Goal: Task Accomplishment & Management: Use online tool/utility

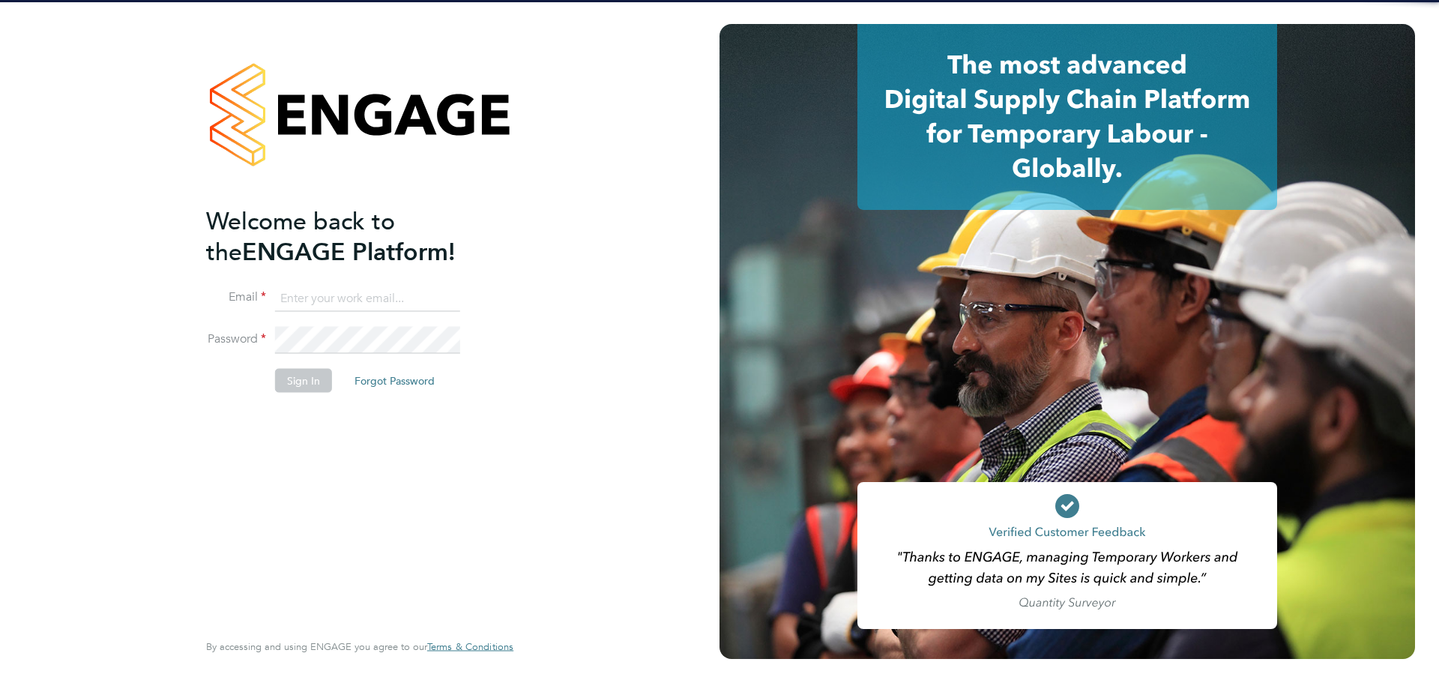
type input "[EMAIL_ADDRESS][PERSON_NAME][DOMAIN_NAME]"
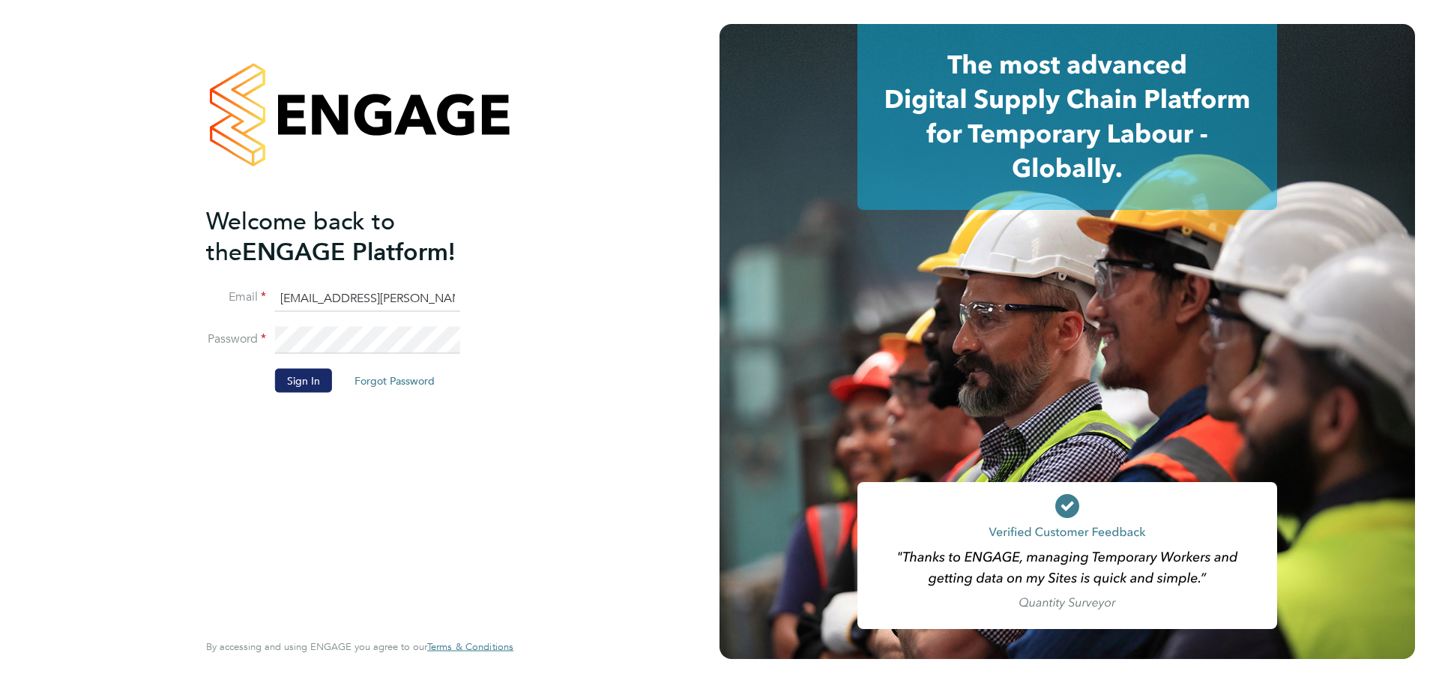
click at [302, 372] on button "Sign In" at bounding box center [303, 380] width 57 height 24
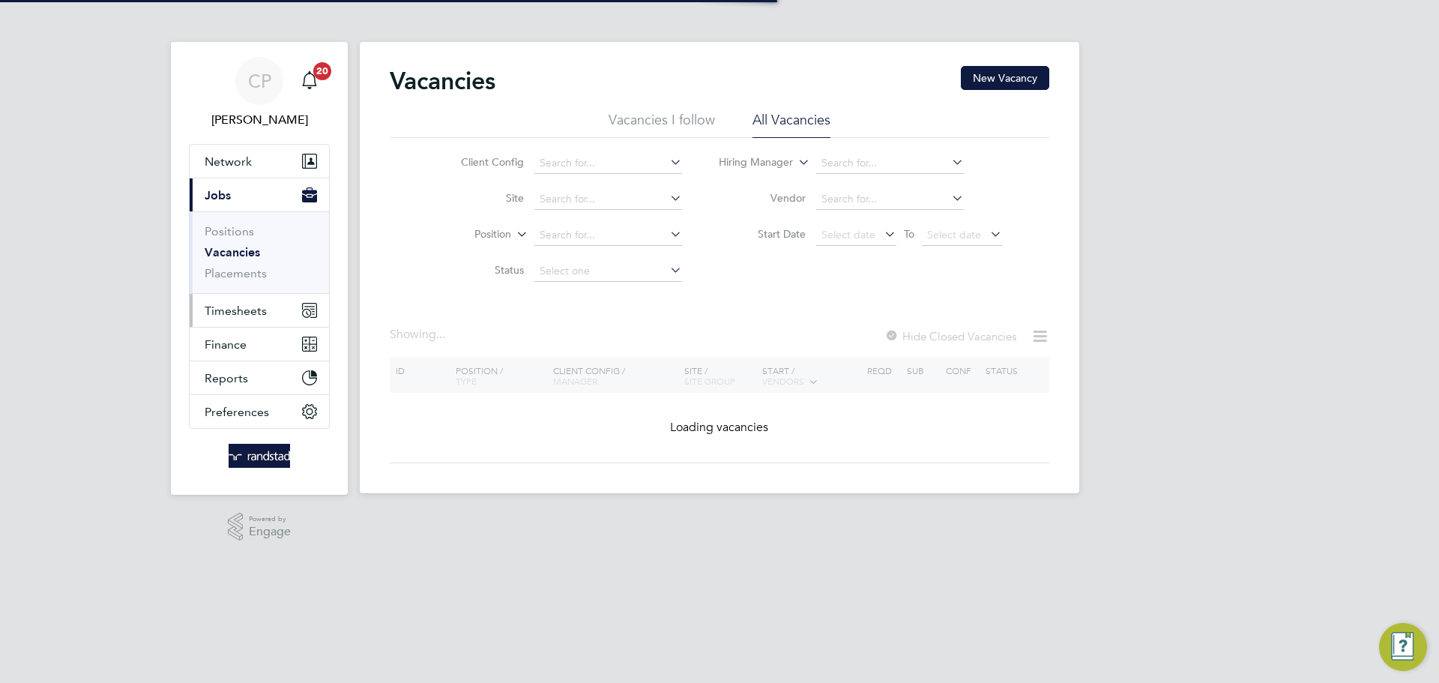
click at [250, 310] on span "Timesheets" at bounding box center [236, 311] width 62 height 14
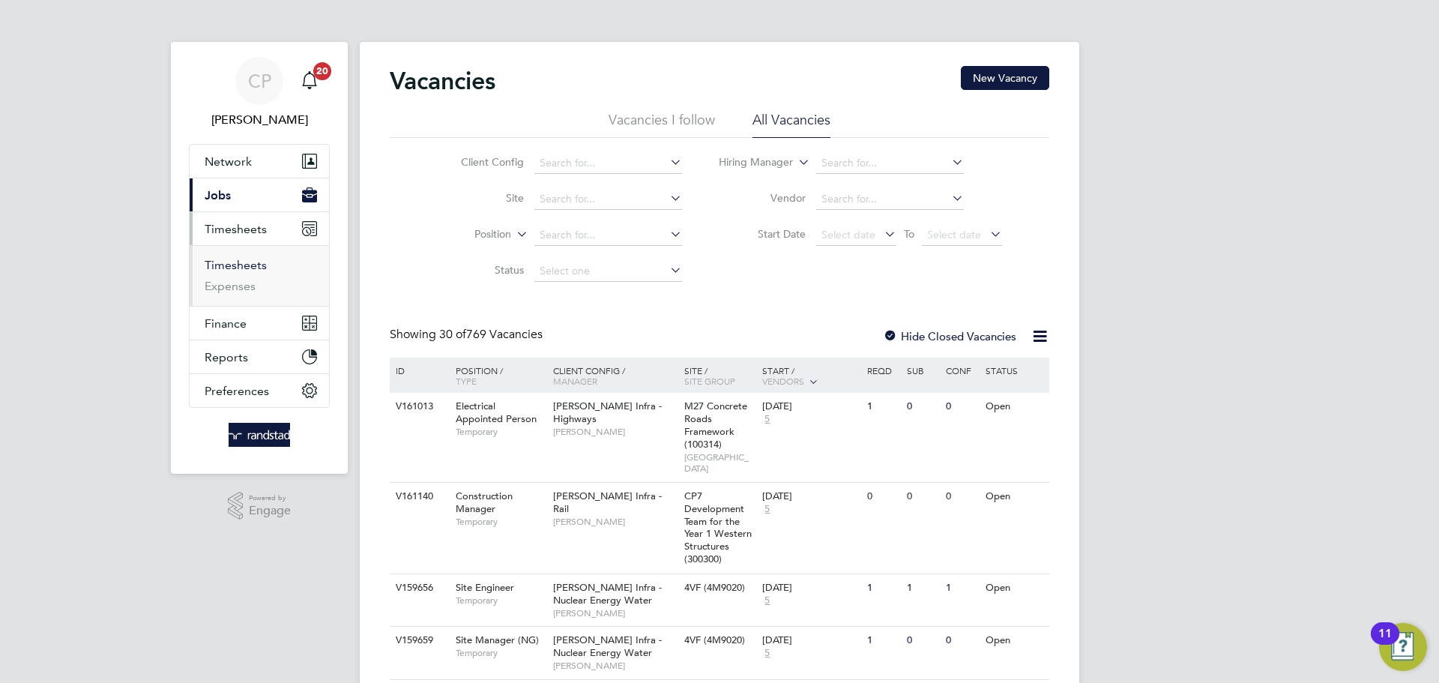
click at [238, 265] on link "Timesheets" at bounding box center [236, 265] width 62 height 14
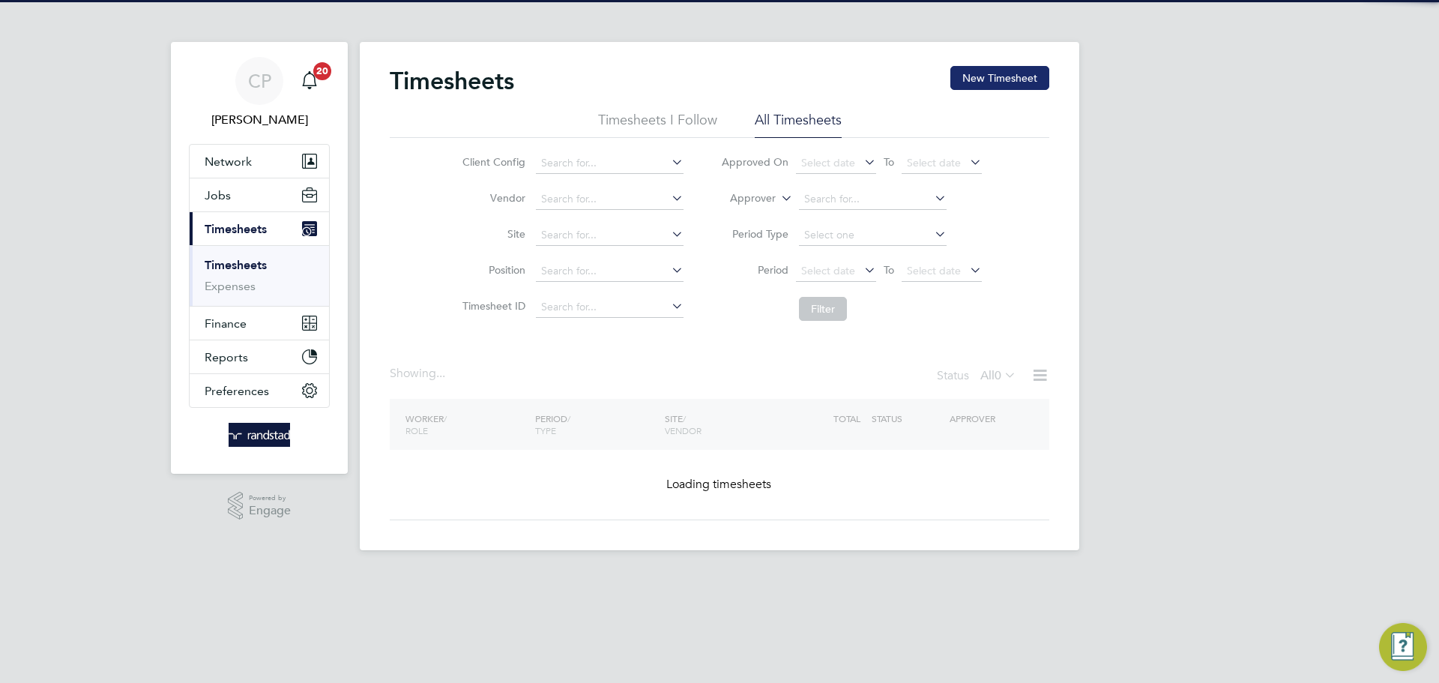
click at [1003, 64] on div "Timesheets New Timesheet Timesheets I Follow All Timesheets Client Config Vendo…" at bounding box center [719, 296] width 719 height 508
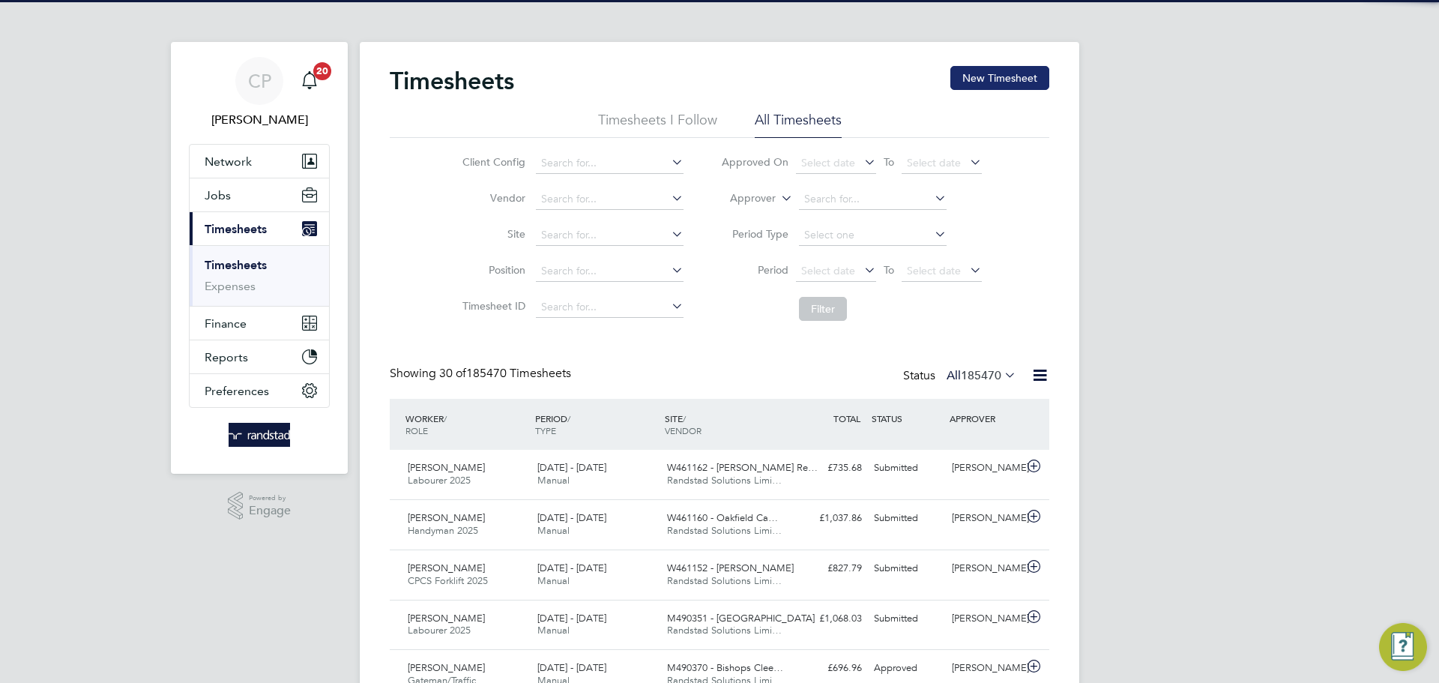
click at [995, 74] on button "New Timesheet" at bounding box center [999, 78] width 99 height 24
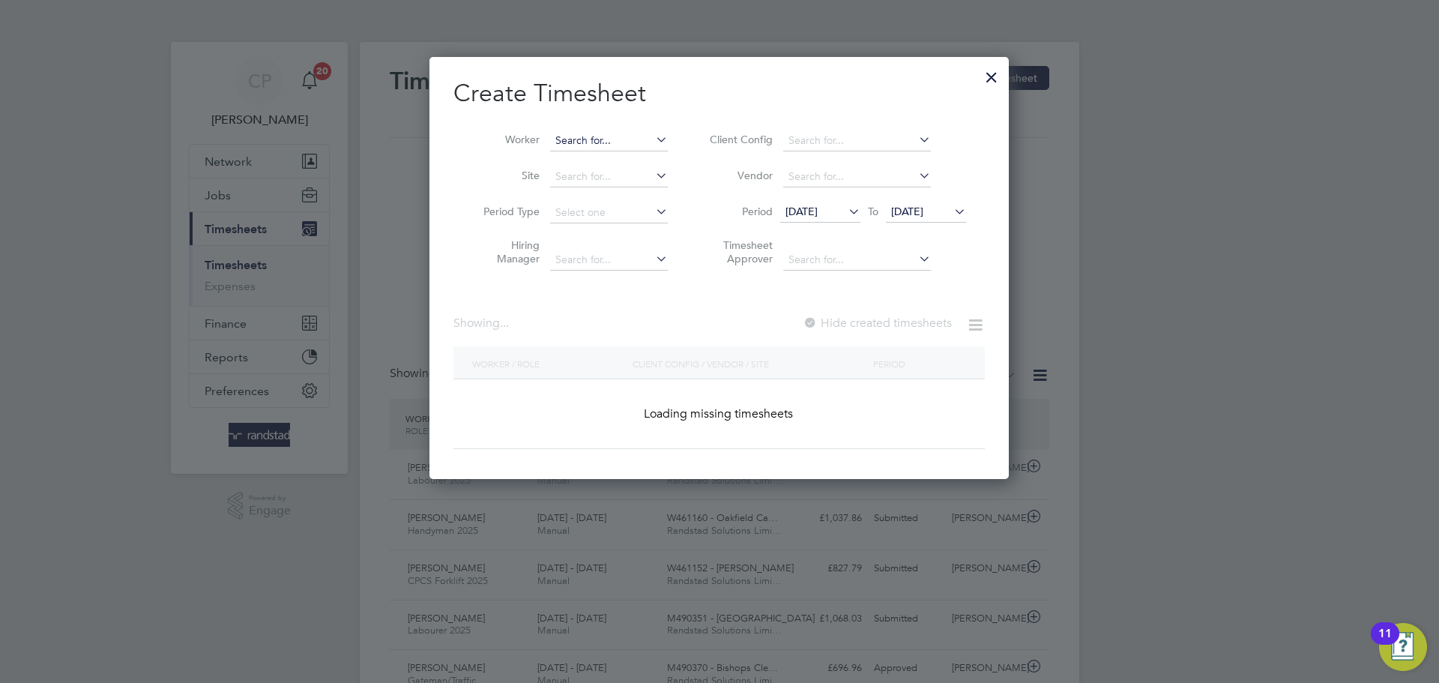
click at [606, 146] on input at bounding box center [609, 140] width 118 height 21
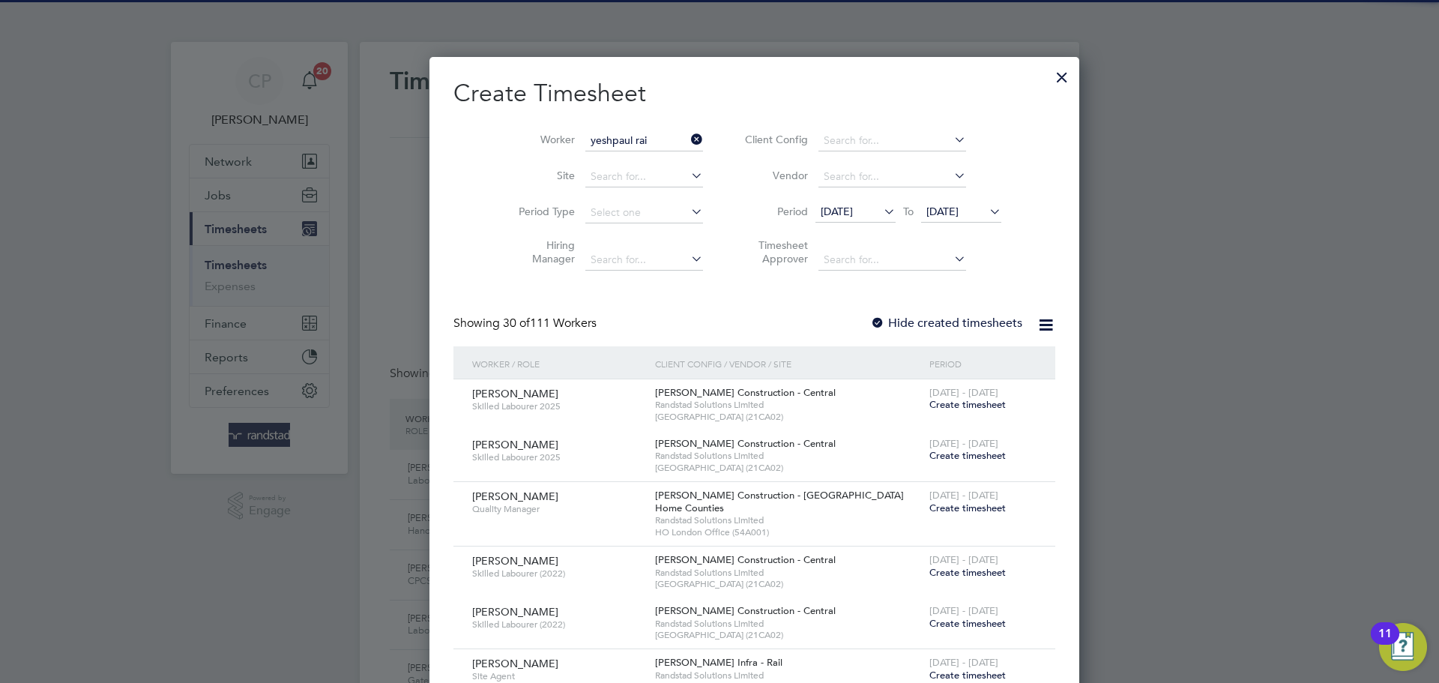
click at [606, 160] on b "Rai" at bounding box center [610, 160] width 16 height 13
type input "Yeshpaul Rai"
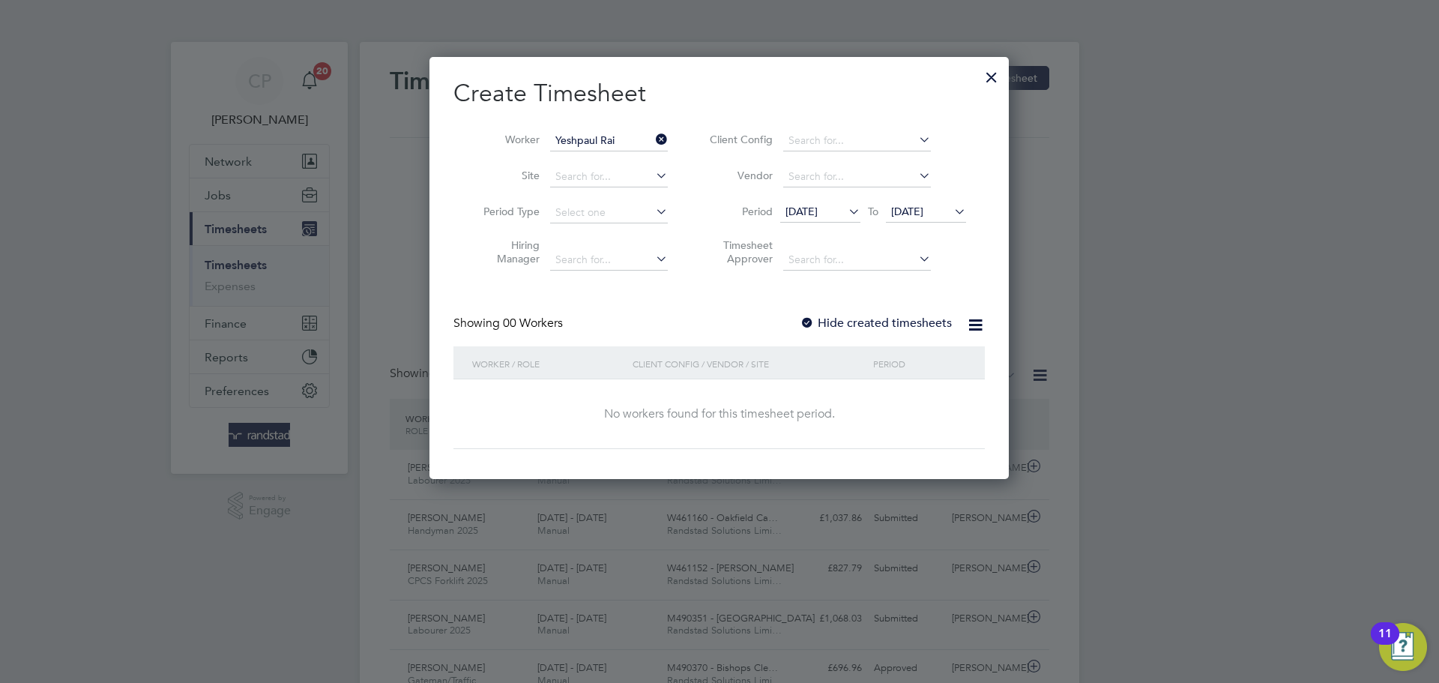
click at [900, 212] on span "[DATE]" at bounding box center [907, 211] width 32 height 13
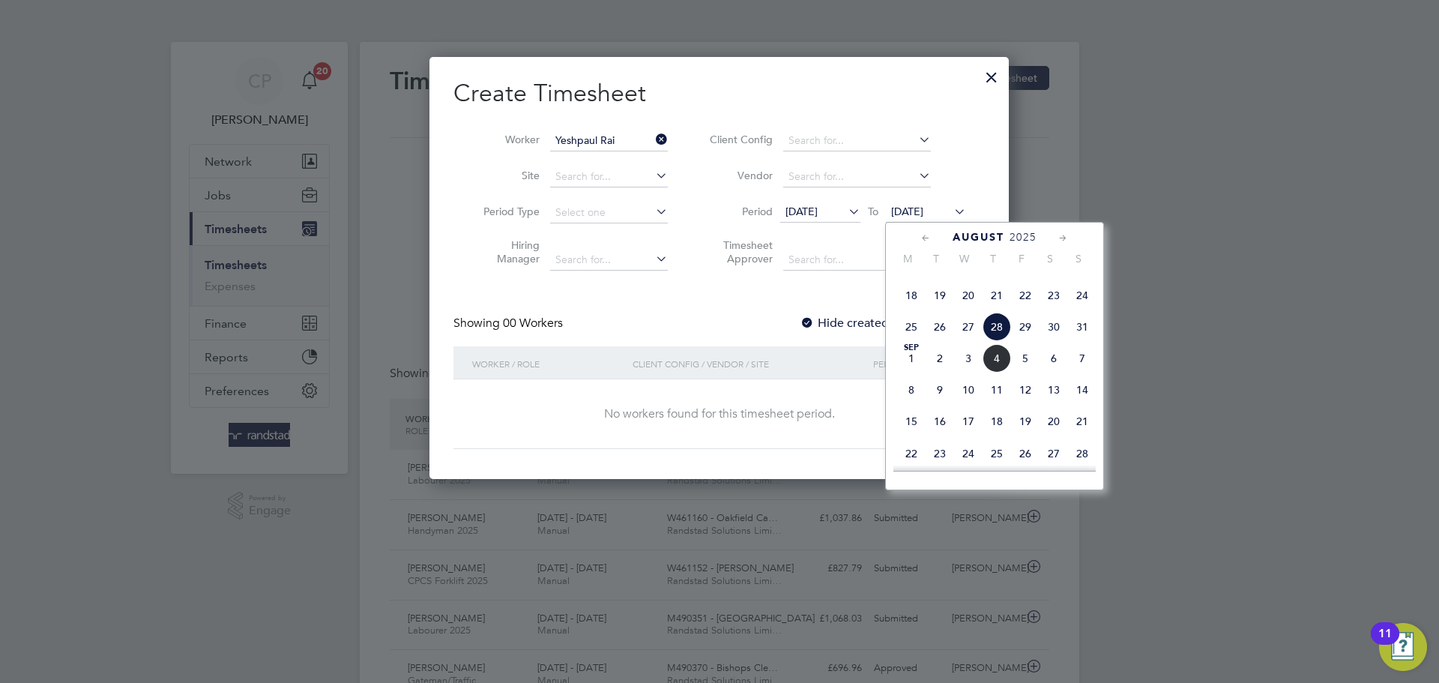
click at [995, 372] on span "4" at bounding box center [997, 358] width 28 height 28
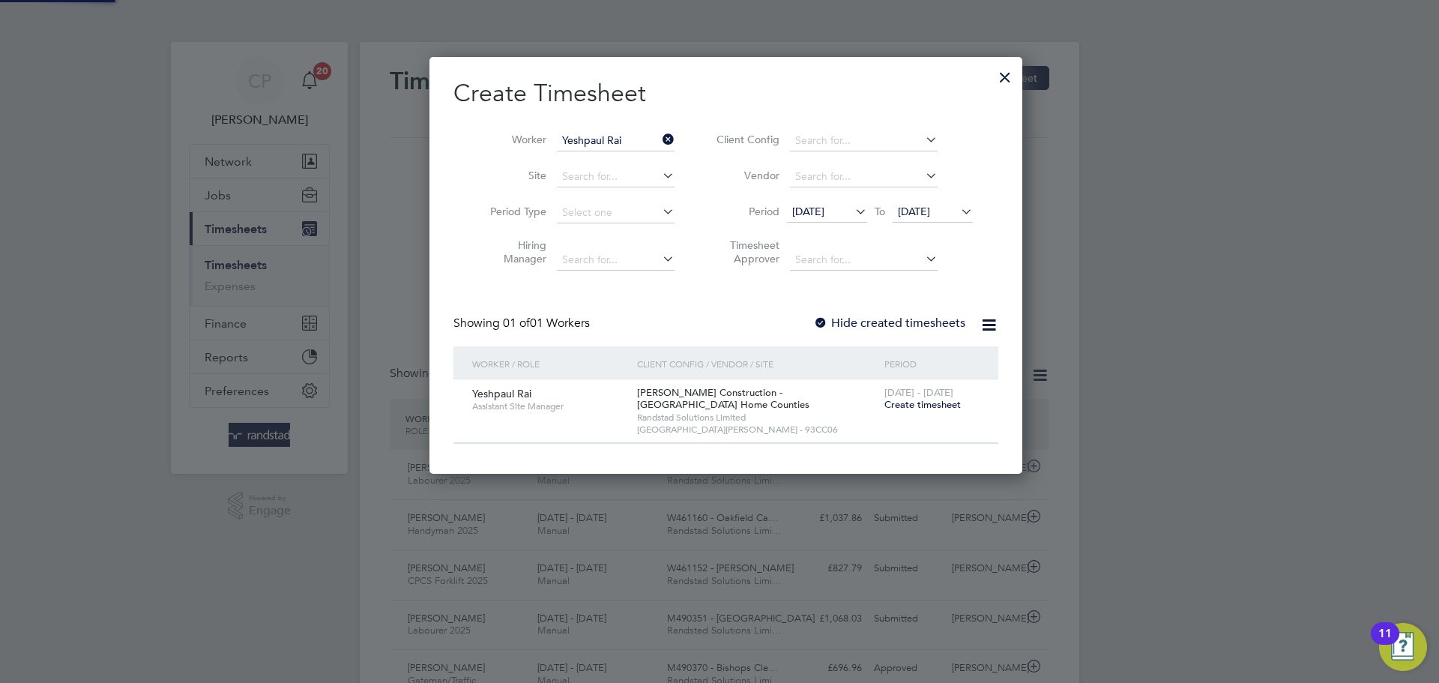
click at [878, 324] on label "Hide created timesheets" at bounding box center [889, 323] width 152 height 15
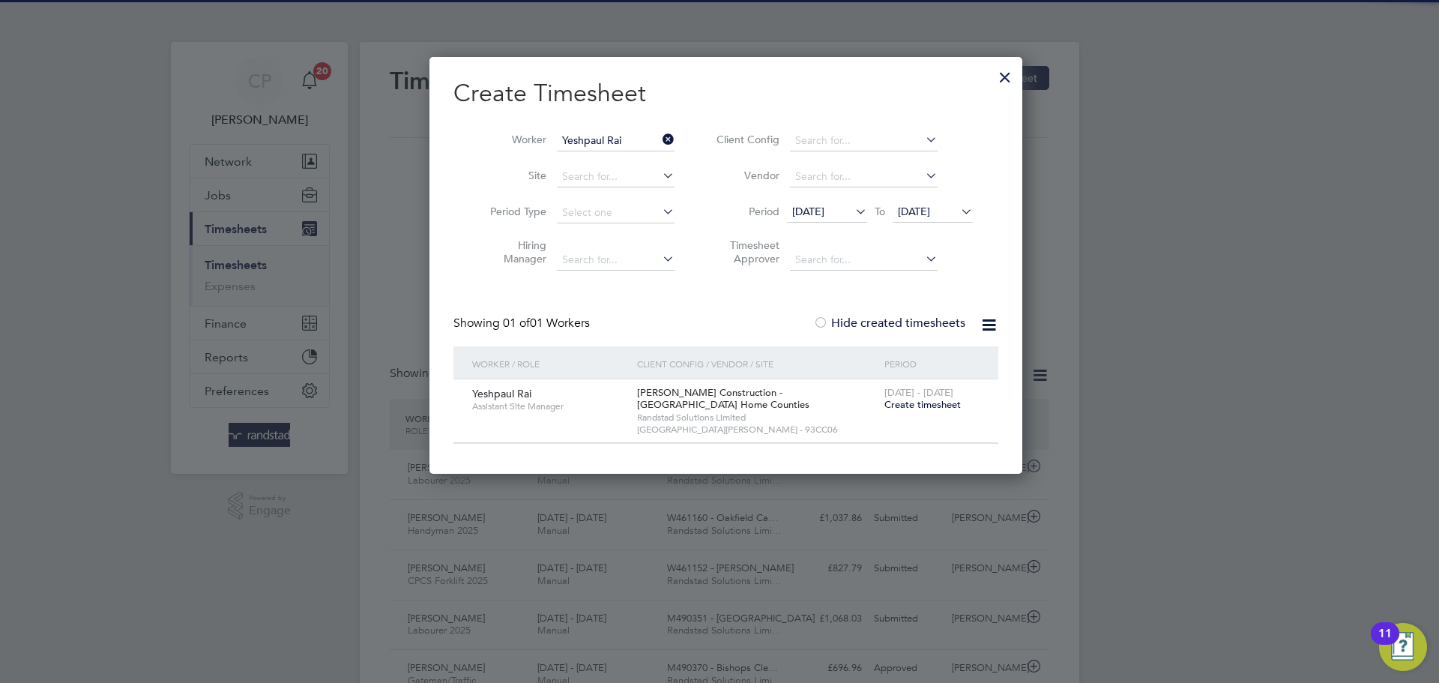
click at [878, 324] on label "Hide created timesheets" at bounding box center [889, 323] width 152 height 15
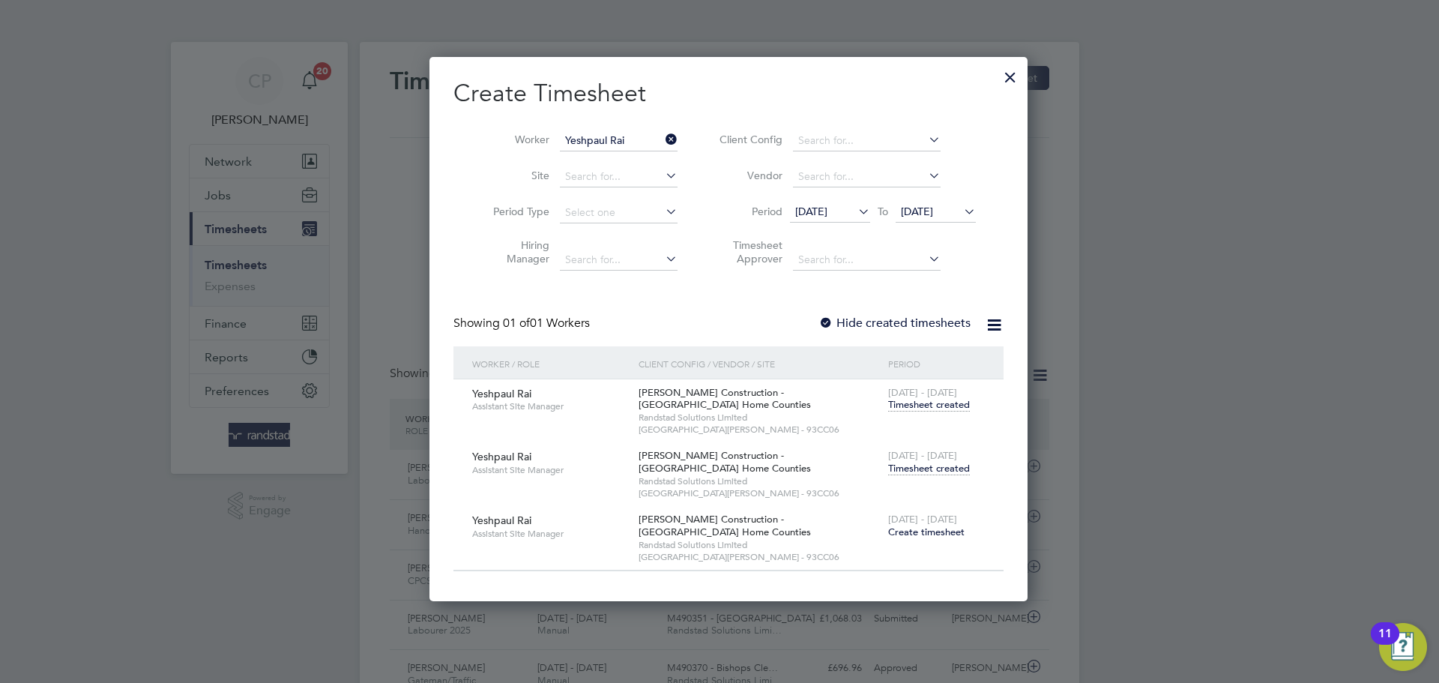
click at [923, 468] on span "Timesheet created" at bounding box center [929, 468] width 82 height 13
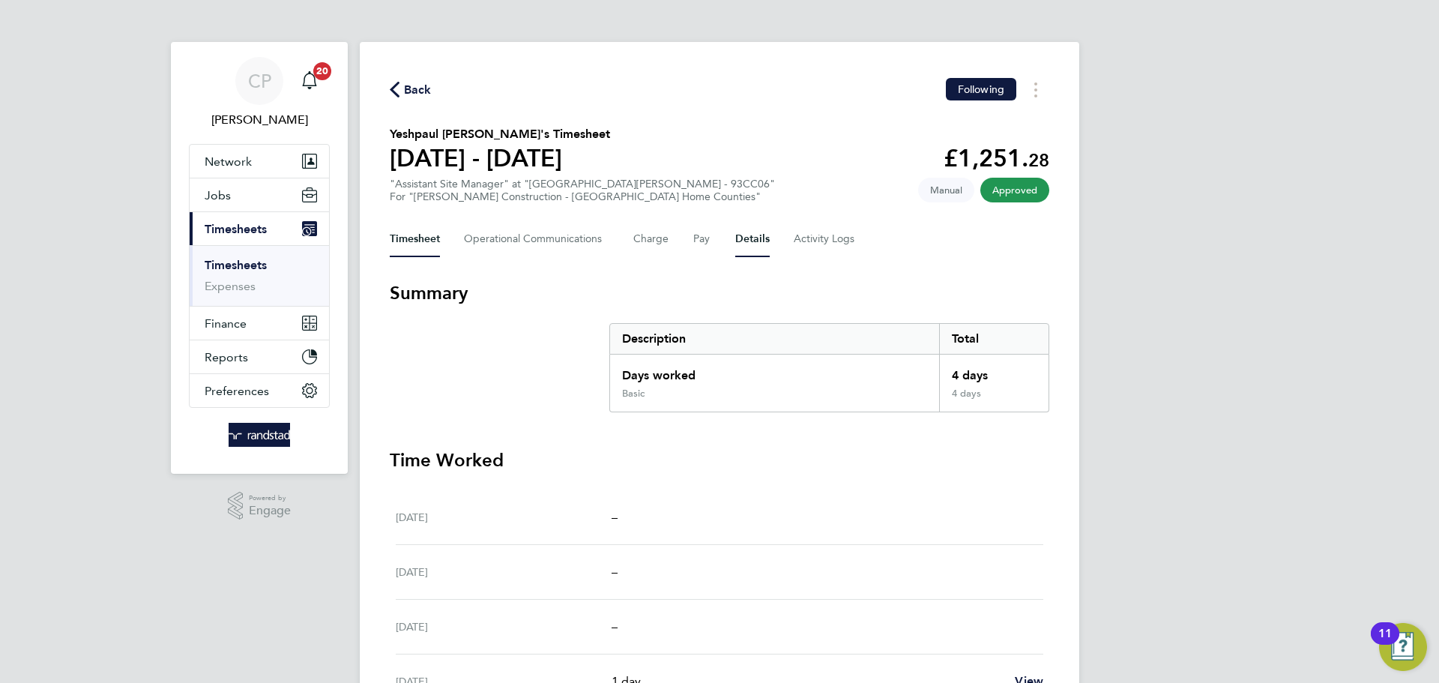
click at [745, 238] on button "Details" at bounding box center [752, 239] width 34 height 36
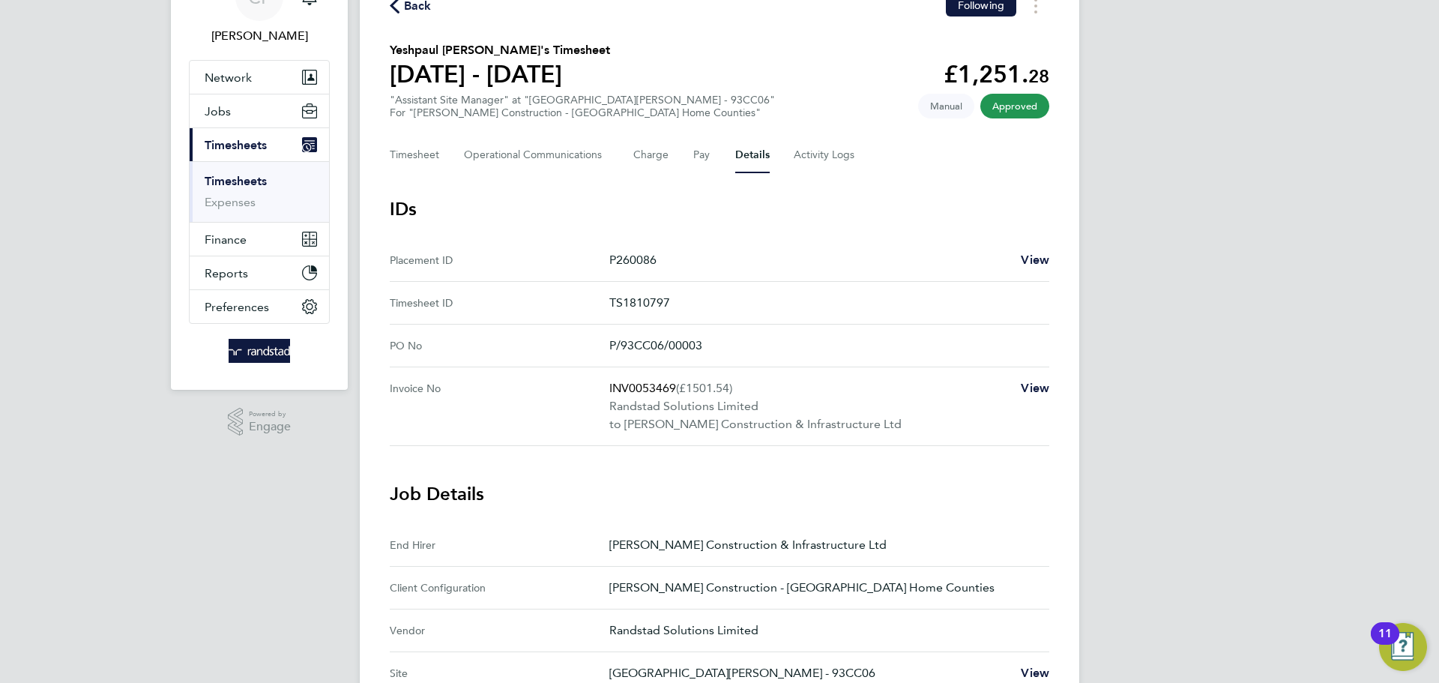
click at [690, 167] on div "Timesheet Operational Communications Charge Pay Details Activity Logs" at bounding box center [720, 155] width 660 height 36
click at [695, 153] on button "Pay" at bounding box center [702, 155] width 18 height 36
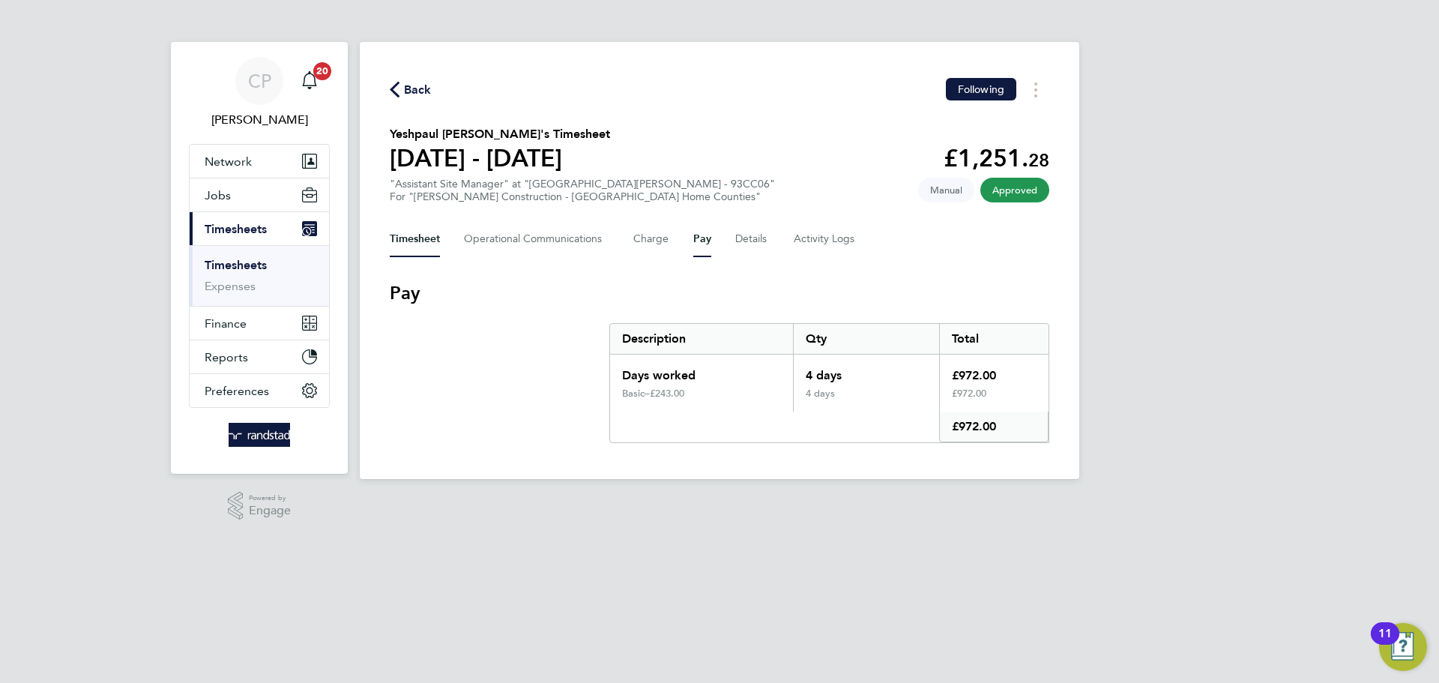
click at [427, 235] on button "Timesheet" at bounding box center [415, 239] width 50 height 36
